Goal: Task Accomplishment & Management: Use online tool/utility

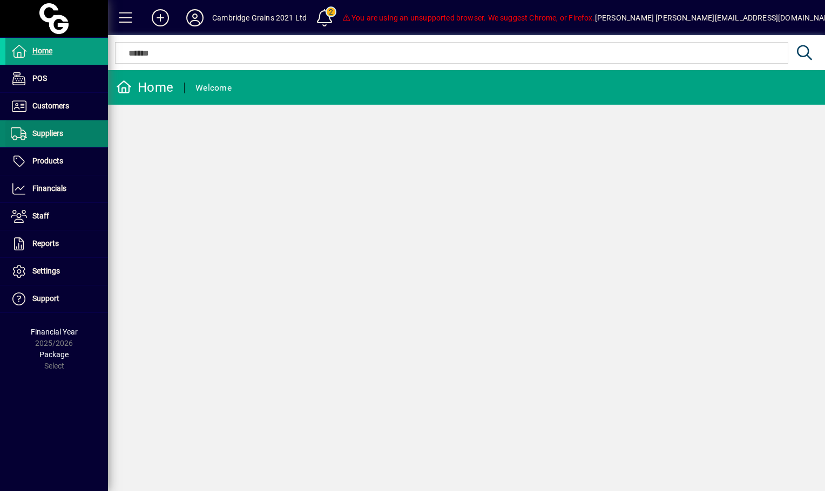
click at [58, 141] on span at bounding box center [56, 134] width 103 height 26
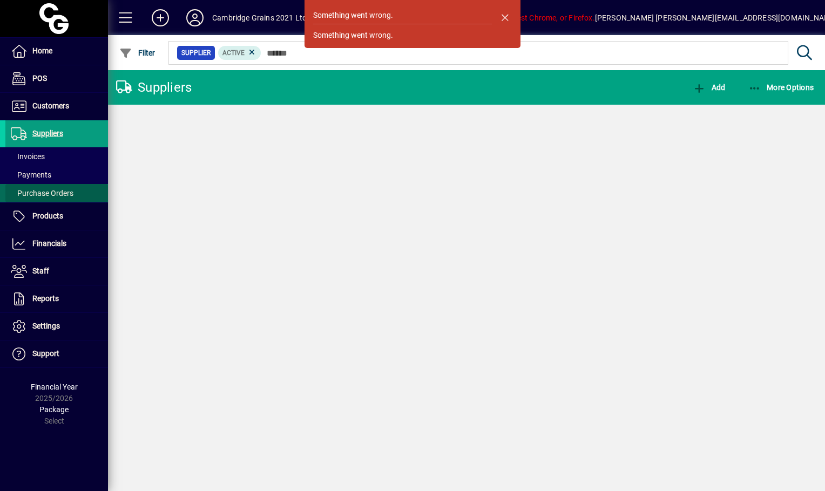
click at [56, 192] on span "Purchase Orders" at bounding box center [42, 193] width 63 height 9
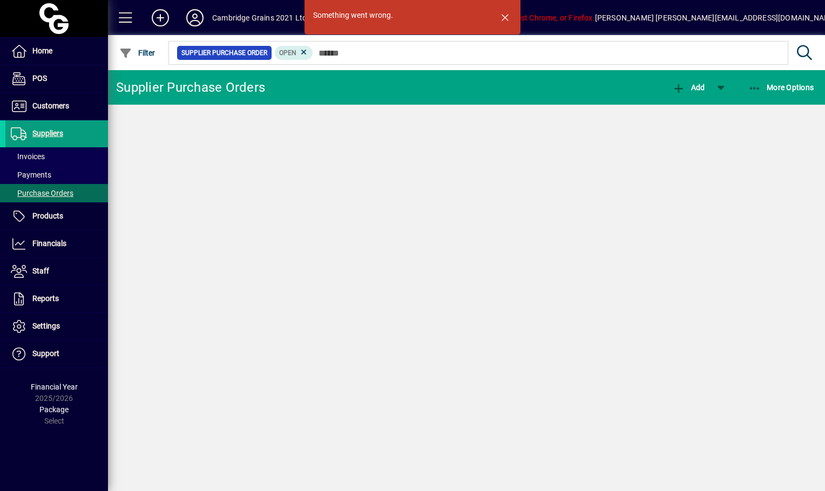
click at [467, 225] on div "Something went wrong. Supplier Purchase Orders Add More Options" at bounding box center [466, 280] width 717 height 421
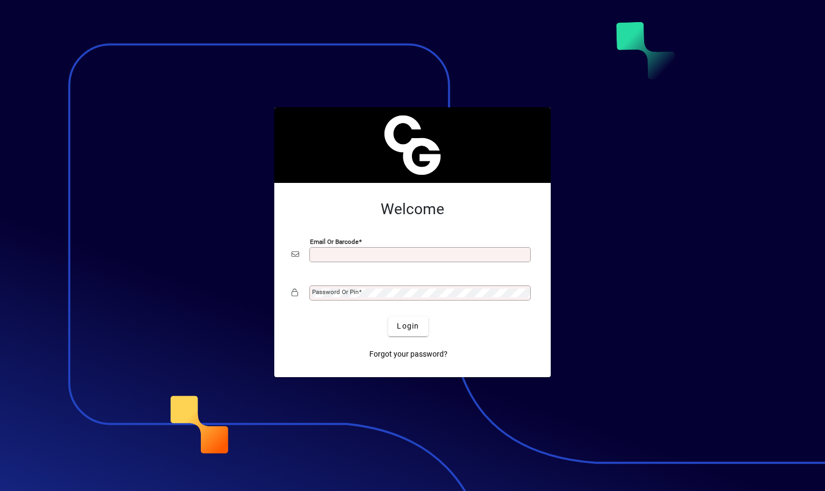
scroll to position [4, 0]
type input "**********"
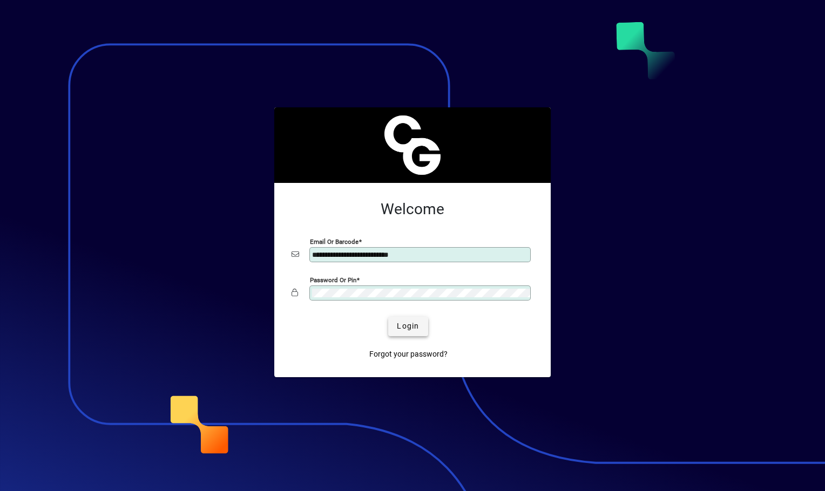
click at [415, 330] on span "Login" at bounding box center [408, 326] width 22 height 11
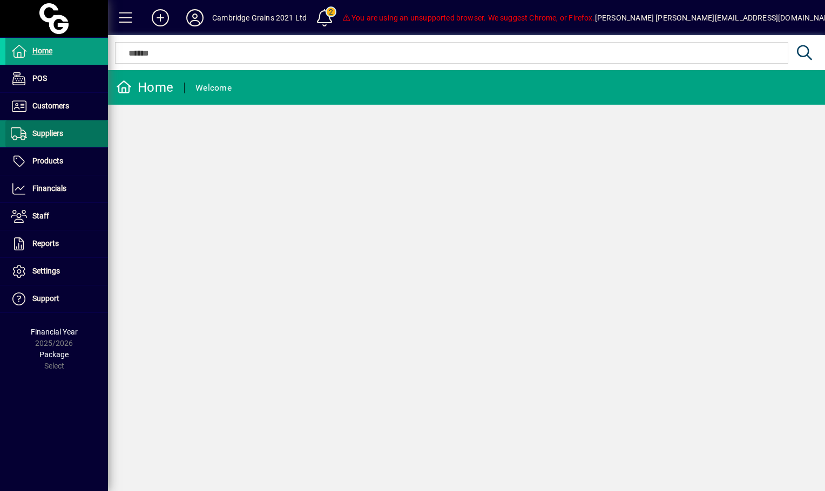
click at [55, 133] on span "Suppliers" at bounding box center [47, 133] width 31 height 9
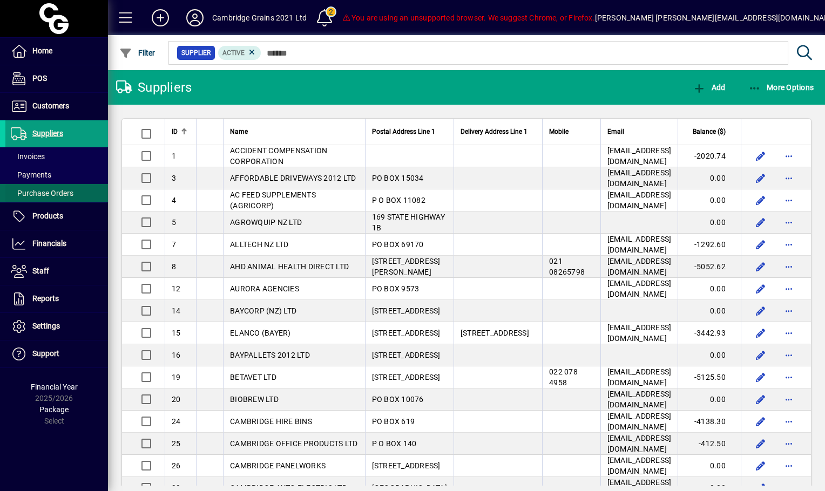
click at [51, 193] on span "Purchase Orders" at bounding box center [42, 193] width 63 height 9
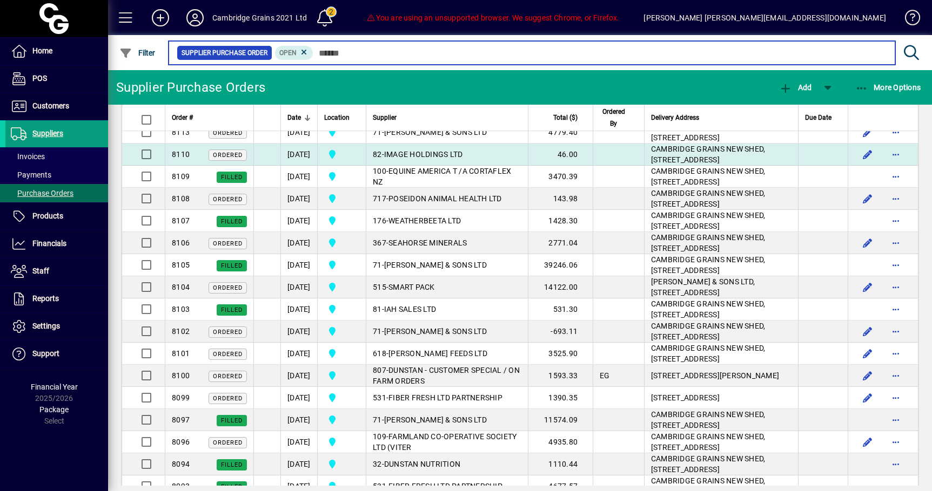
scroll to position [71, 0]
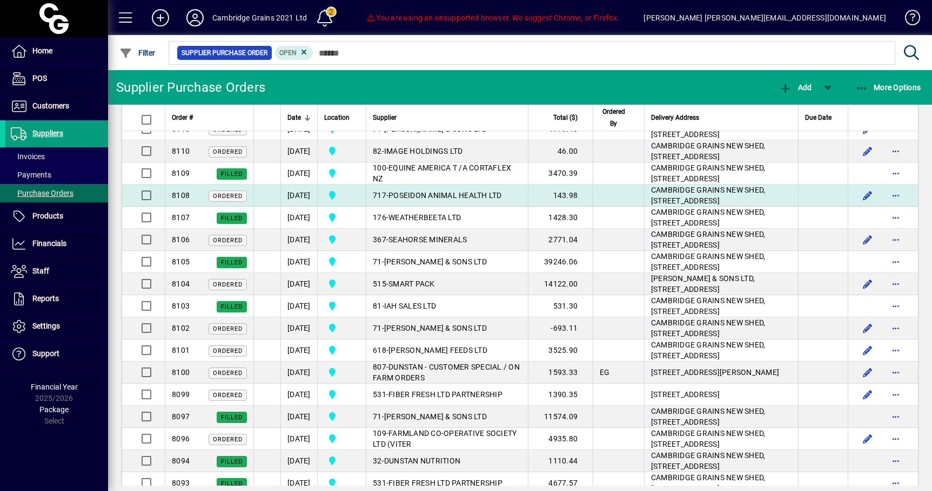
drag, startPoint x: 479, startPoint y: 248, endPoint x: 501, endPoint y: 238, distance: 24.2
click at [501, 207] on td "717 - POSEIDON ANIMAL HEALTH LTD" at bounding box center [447, 196] width 162 height 22
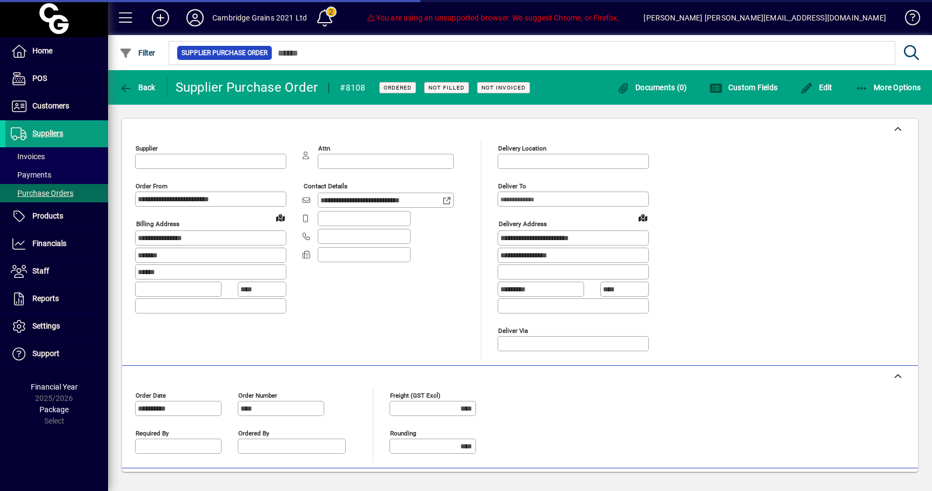
type input "**********"
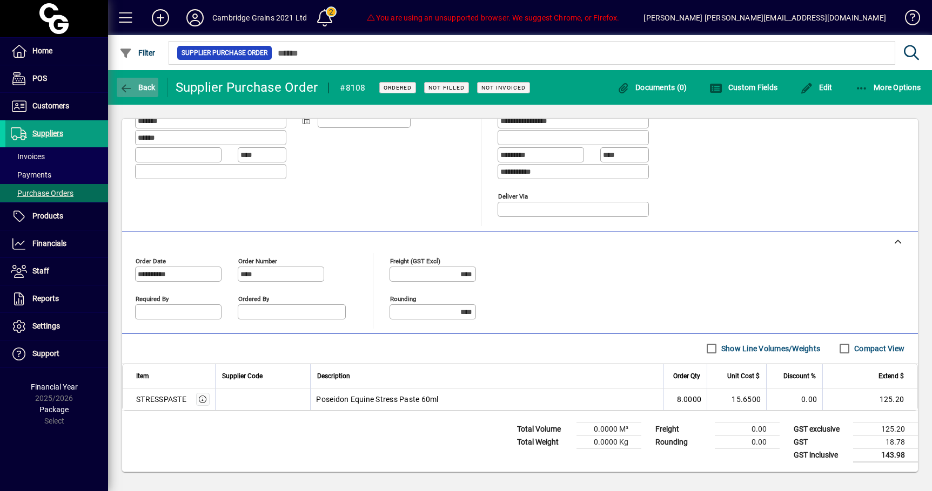
click at [129, 92] on icon "button" at bounding box center [126, 88] width 14 height 11
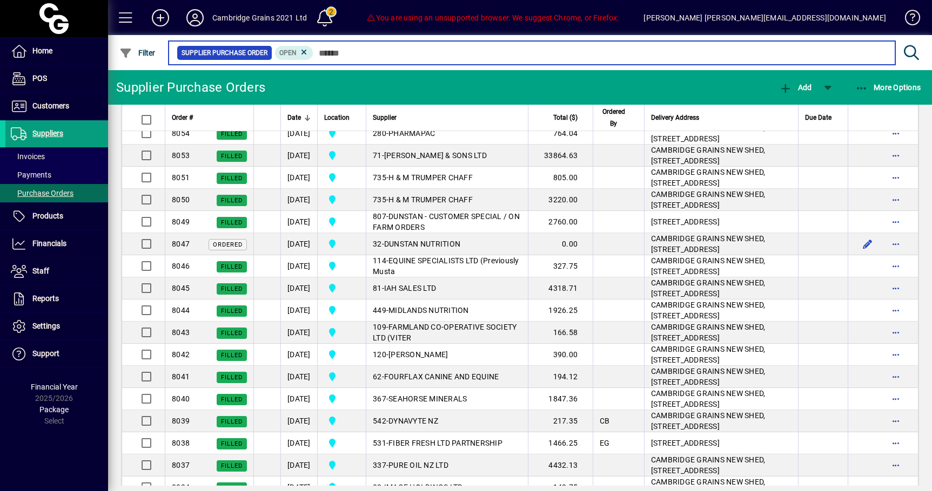
scroll to position [1220, 0]
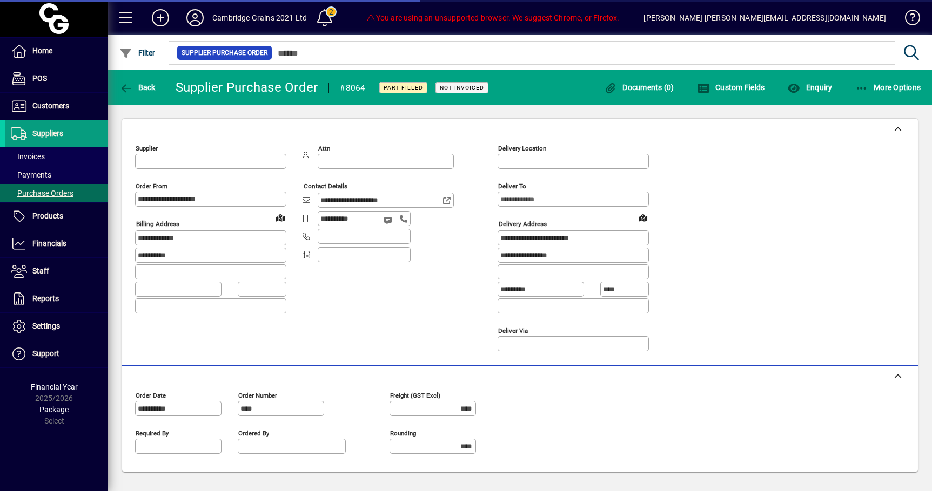
type input "**********"
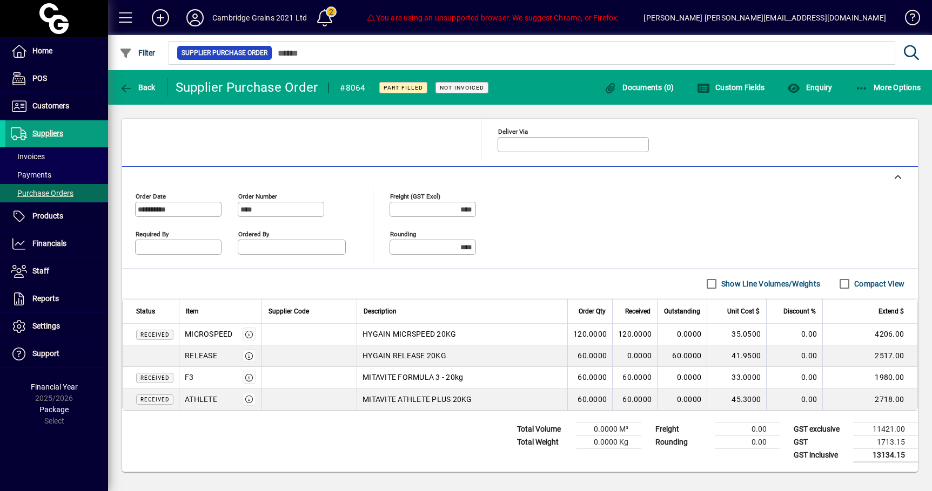
scroll to position [199, 0]
click at [128, 90] on icon "button" at bounding box center [126, 88] width 14 height 11
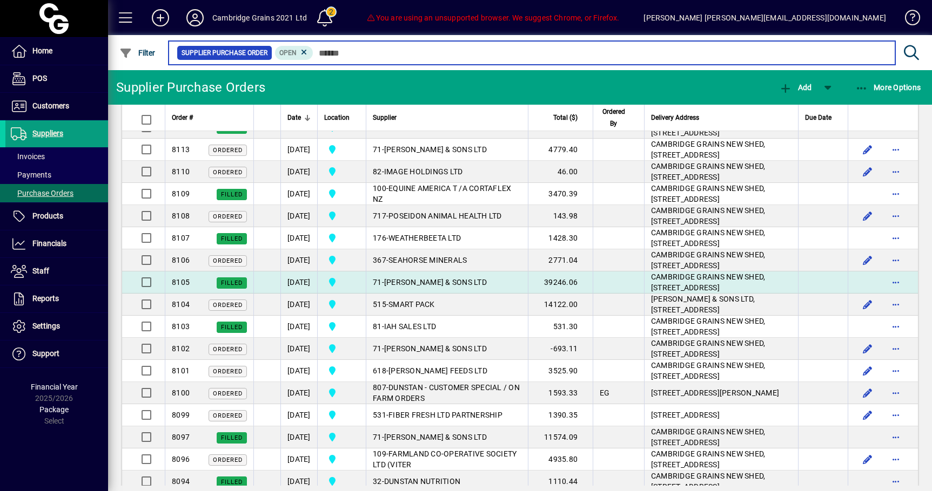
scroll to position [59, 0]
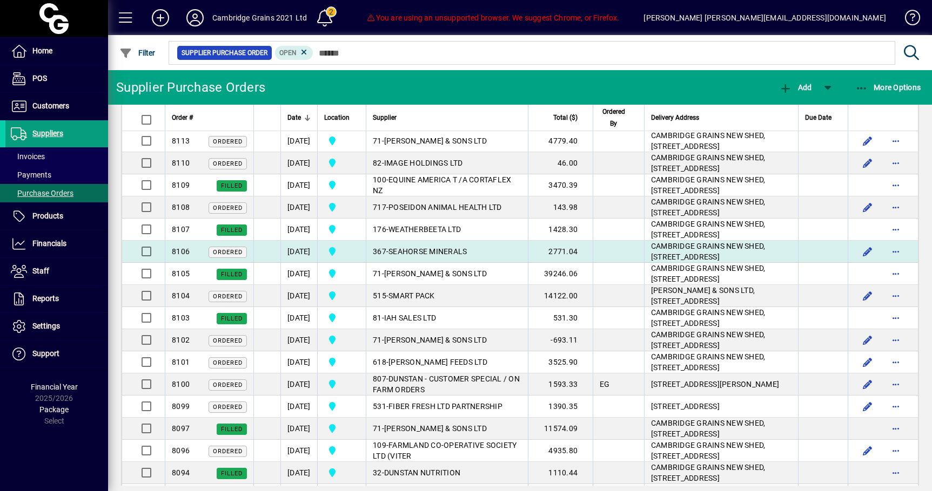
click at [467, 256] on span "SEAHORSE MINERALS" at bounding box center [427, 251] width 78 height 9
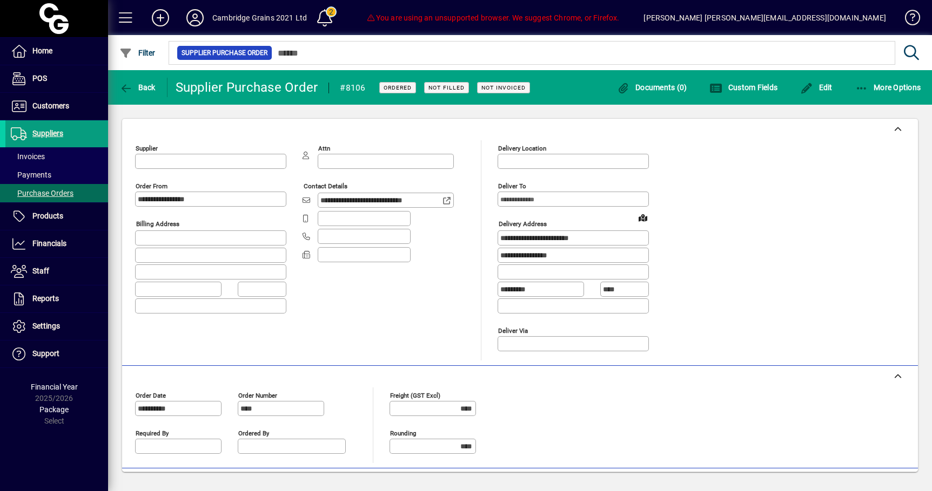
type input "**********"
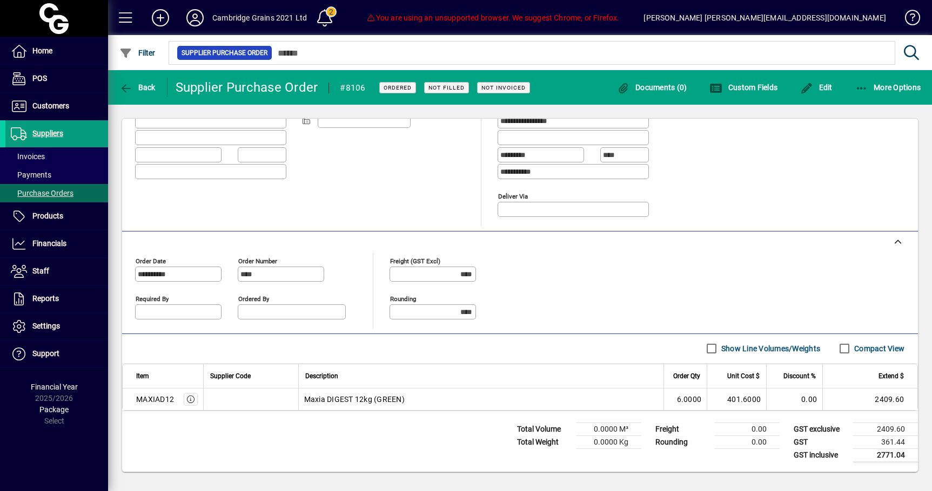
scroll to position [134, 0]
click at [133, 93] on span "button" at bounding box center [138, 88] width 42 height 26
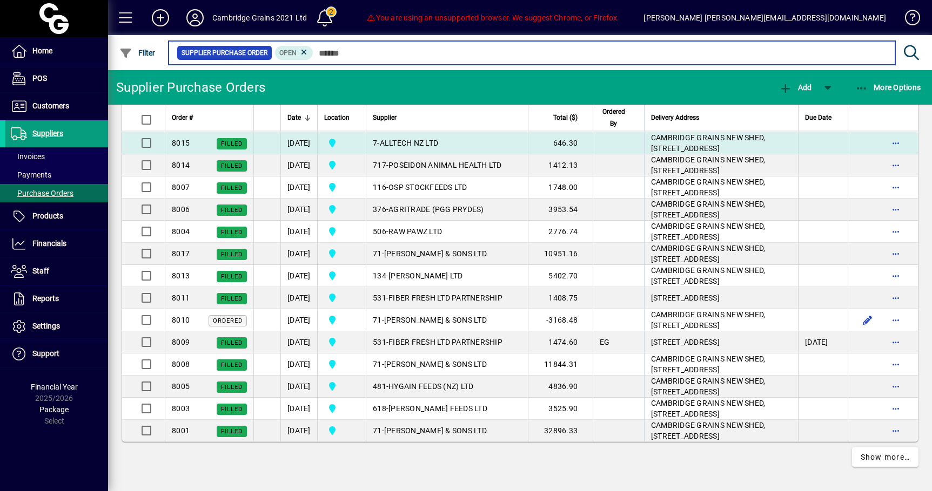
scroll to position [2617, 0]
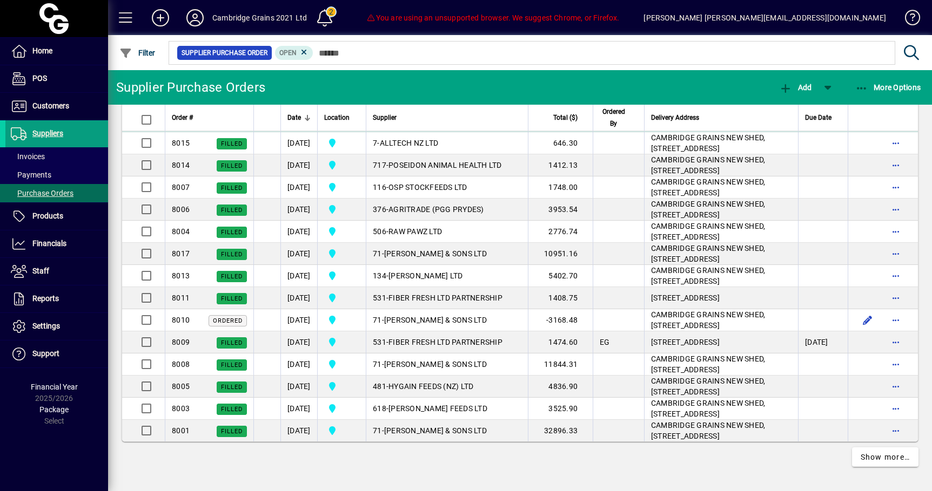
click at [448, 125] on span "BROOKBY HERBS LTD" at bounding box center [426, 121] width 76 height 9
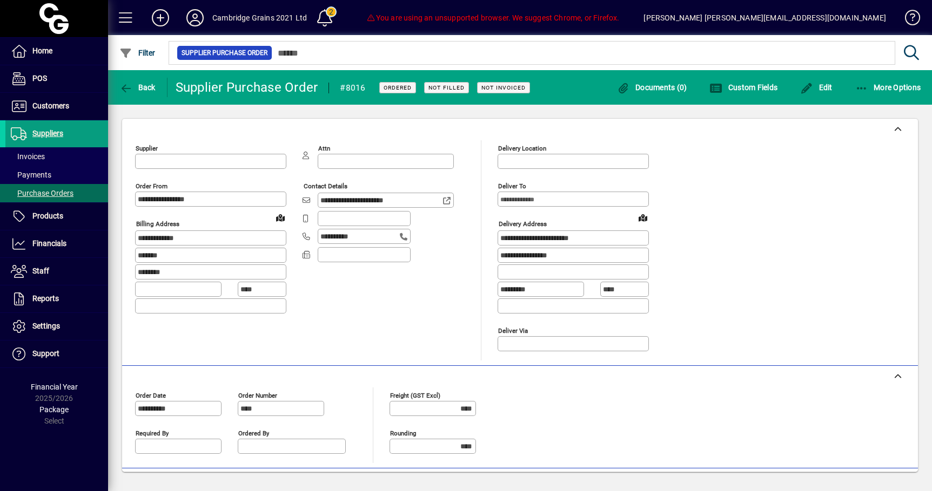
type input "**********"
click at [146, 90] on span "Back" at bounding box center [137, 87] width 36 height 9
